Goal: Task Accomplishment & Management: Complete application form

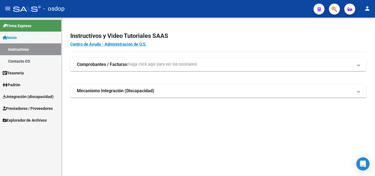
click at [94, 62] on strong "Comprobantes / Facturas" at bounding box center [102, 64] width 50 height 6
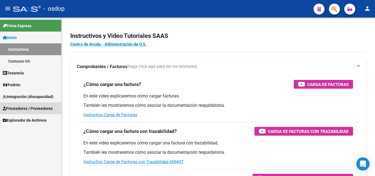
click at [13, 105] on span "Prestadores / Proveedores" at bounding box center [28, 108] width 50 height 6
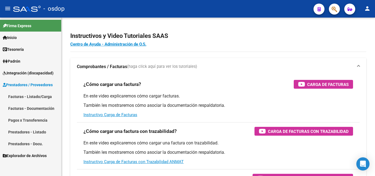
click at [37, 96] on link "Facturas - Listado/Carga" at bounding box center [30, 97] width 61 height 12
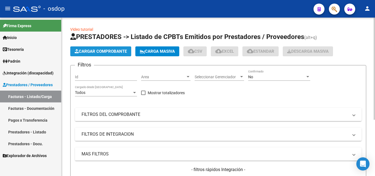
click at [104, 50] on span "Cargar Comprobante" at bounding box center [101, 51] width 52 height 5
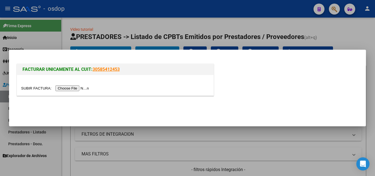
click at [77, 86] on input "file" at bounding box center [55, 88] width 69 height 6
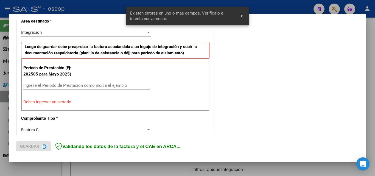
scroll to position [134, 0]
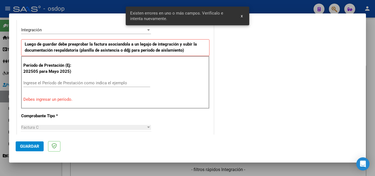
click at [69, 82] on input "Ingrese el Período de Prestación como indica el ejemplo" at bounding box center [86, 82] width 127 height 5
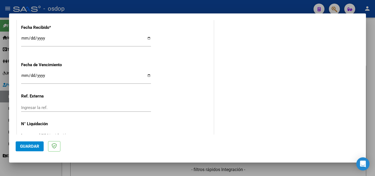
scroll to position [400, 0]
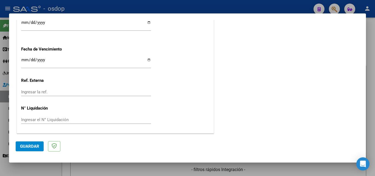
type input "202508"
click at [31, 142] on button "Guardar" at bounding box center [30, 146] width 28 height 10
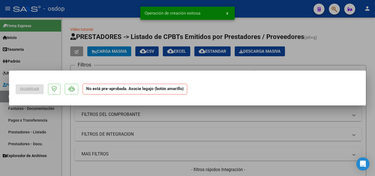
scroll to position [0, 0]
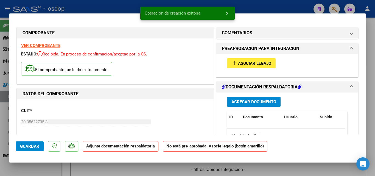
click at [239, 63] on span "Asociar Legajo" at bounding box center [254, 63] width 33 height 5
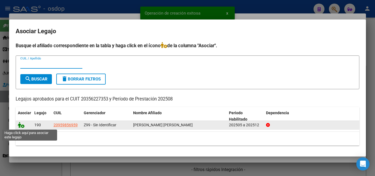
click at [19, 125] on icon at bounding box center [21, 125] width 7 height 6
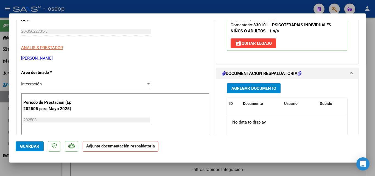
scroll to position [110, 0]
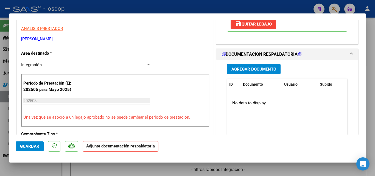
click at [235, 69] on span "Agregar Documento" at bounding box center [253, 69] width 45 height 5
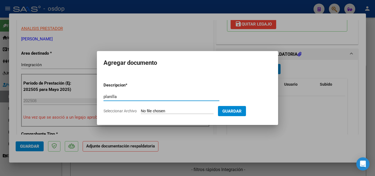
type input "planilla"
click at [174, 112] on input "Seleccionar Archivo" at bounding box center [177, 111] width 73 height 5
type input "C:\fakepath\asistencia .pdf"
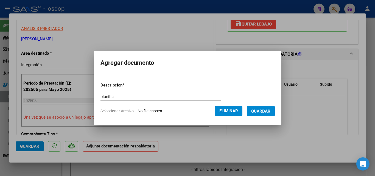
click at [265, 109] on span "Guardar" at bounding box center [260, 111] width 19 height 5
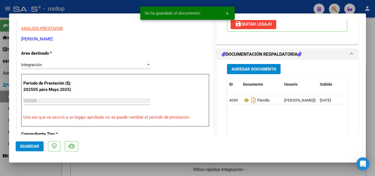
click at [281, 171] on div at bounding box center [187, 88] width 375 height 176
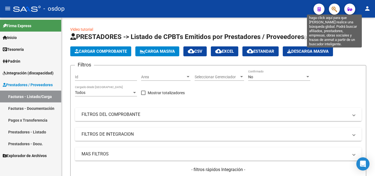
click at [337, 11] on icon "button" at bounding box center [333, 9] width 5 height 6
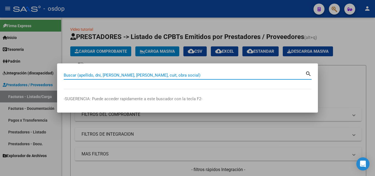
click at [82, 77] on input "Buscar (apellido, dni, [PERSON_NAME], [PERSON_NAME], cuit, obra social)" at bounding box center [184, 75] width 241 height 5
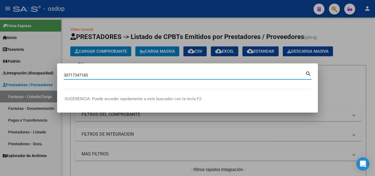
type input "30717347185"
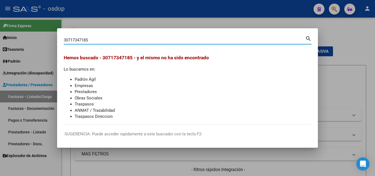
click at [330, 38] on div at bounding box center [187, 88] width 375 height 176
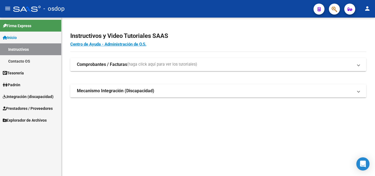
click at [87, 65] on strong "Comprobantes / Facturas" at bounding box center [102, 64] width 50 height 6
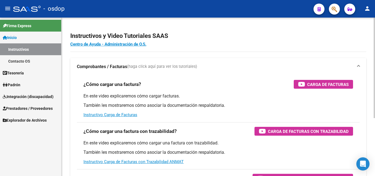
click at [92, 66] on strong "Comprobantes / Facturas" at bounding box center [102, 67] width 50 height 6
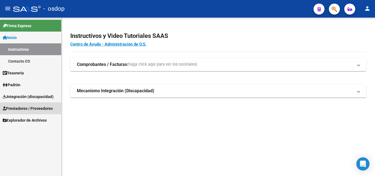
click at [27, 108] on span "Prestadores / Proveedores" at bounding box center [28, 108] width 50 height 6
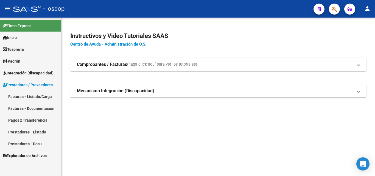
click at [19, 93] on link "Facturas - Listado/Carga" at bounding box center [30, 97] width 61 height 12
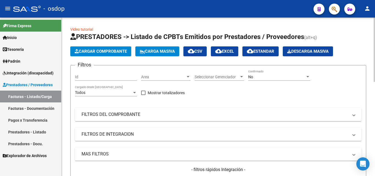
click at [94, 48] on button "Cargar Comprobante" at bounding box center [100, 51] width 61 height 10
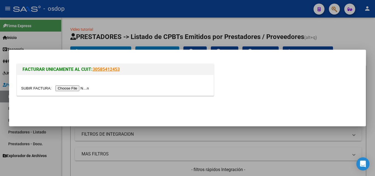
click at [175, 145] on div at bounding box center [187, 88] width 375 height 176
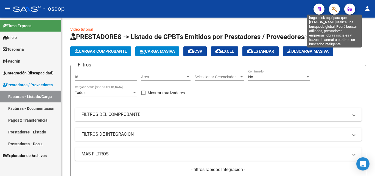
click at [333, 10] on icon "button" at bounding box center [333, 9] width 5 height 6
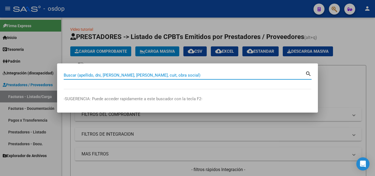
click at [95, 73] on input "Buscar (apellido, dni, [PERSON_NAME], [PERSON_NAME], cuit, obra social)" at bounding box center [184, 75] width 241 height 5
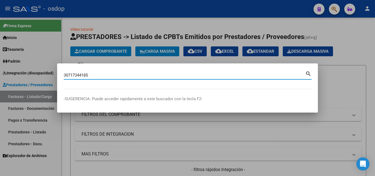
click at [201, 73] on input "30717344185" at bounding box center [184, 75] width 241 height 5
type input "30717344185"
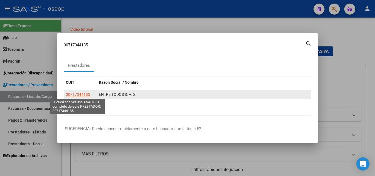
click at [77, 94] on span "30717344185" at bounding box center [78, 94] width 24 height 4
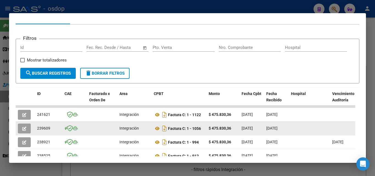
scroll to position [102, 0]
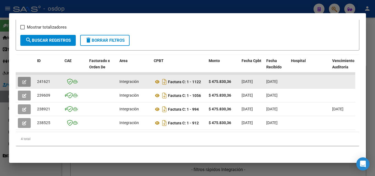
click at [23, 80] on icon "button" at bounding box center [24, 82] width 4 height 4
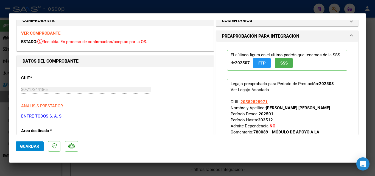
scroll to position [0, 0]
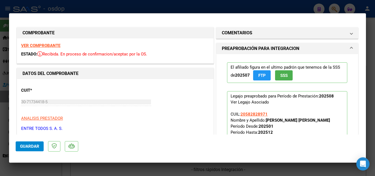
click at [263, 163] on div at bounding box center [187, 88] width 375 height 176
type input "$ 0,00"
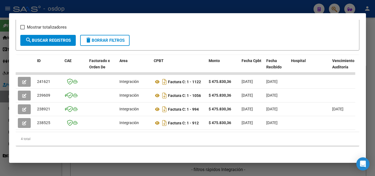
click at [156, 168] on div at bounding box center [187, 88] width 375 height 176
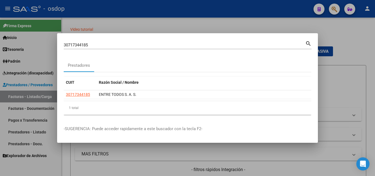
click at [125, 157] on div at bounding box center [187, 88] width 375 height 176
